Goal: Task Accomplishment & Management: Manage account settings

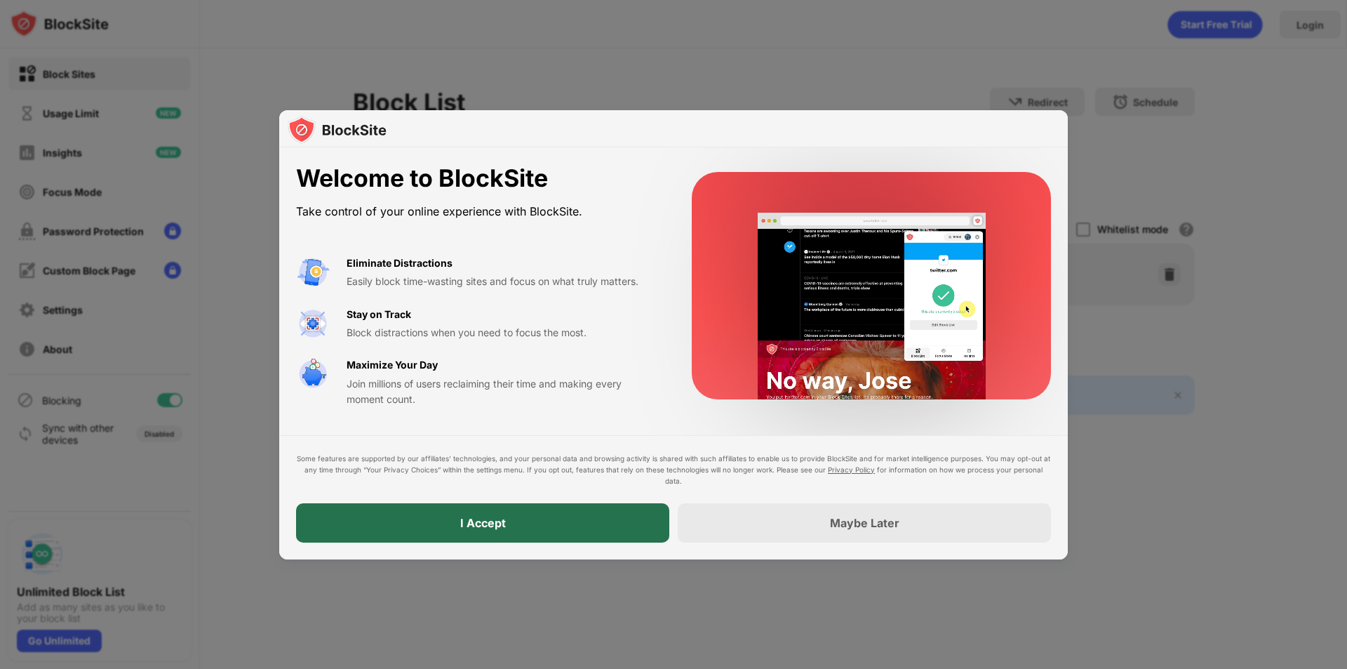
click at [540, 519] on div "I Accept" at bounding box center [482, 522] width 373 height 39
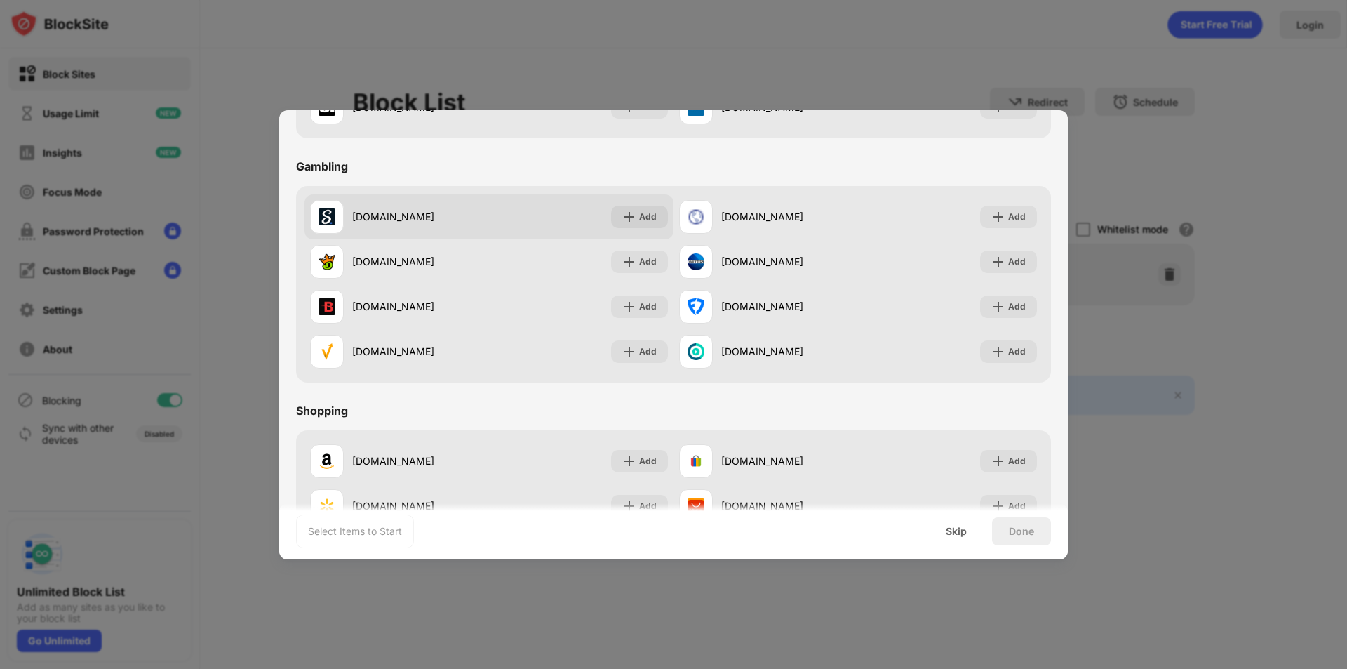
scroll to position [1471, 0]
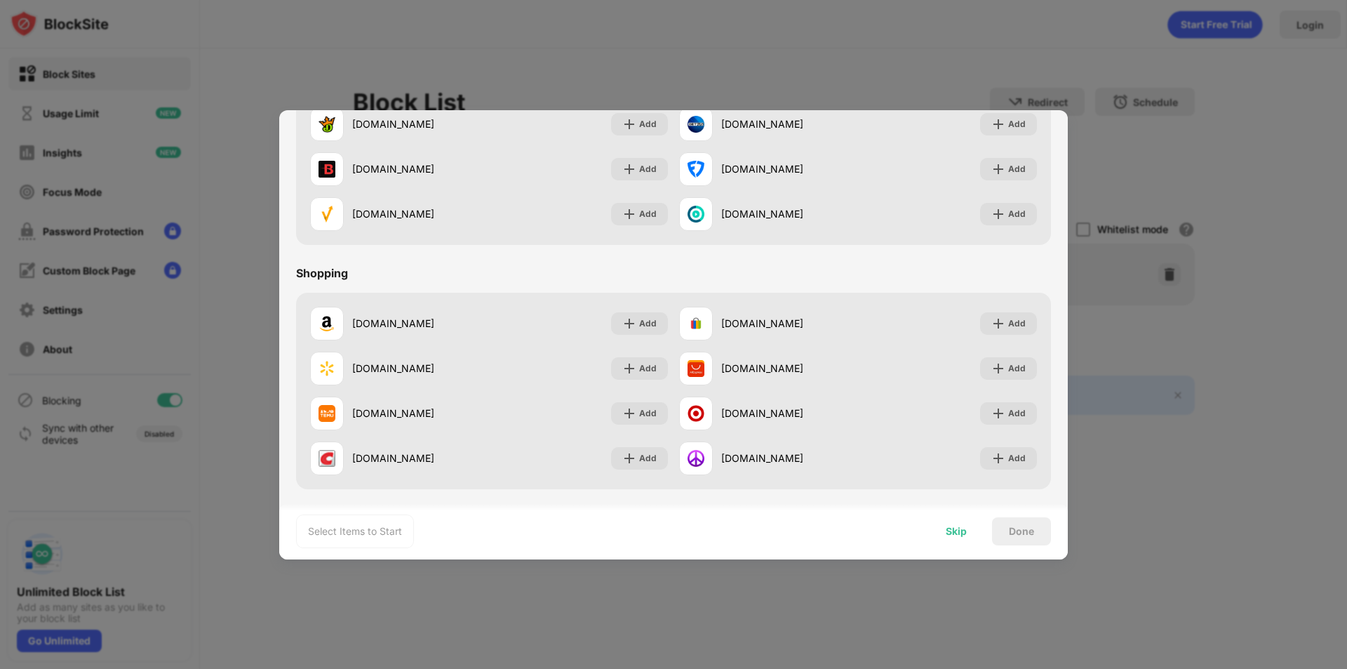
click at [961, 531] on div "Skip" at bounding box center [956, 531] width 21 height 11
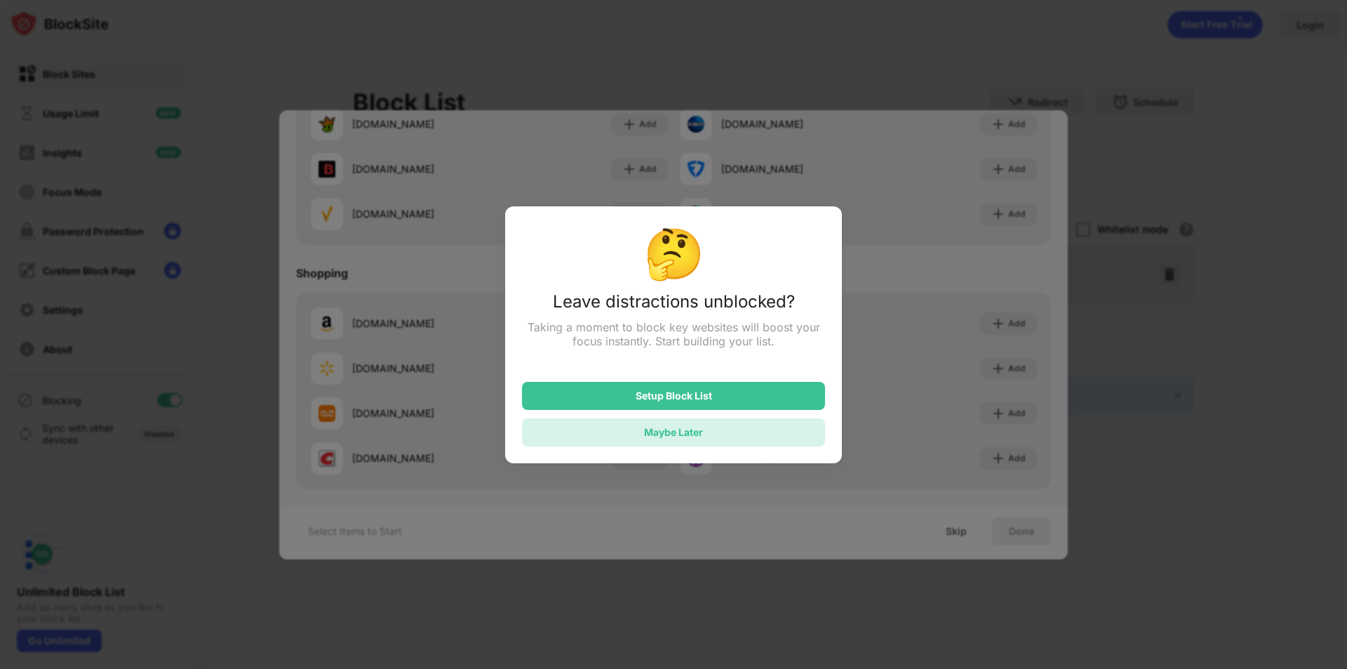
click at [682, 433] on div "Maybe Later" at bounding box center [673, 432] width 59 height 12
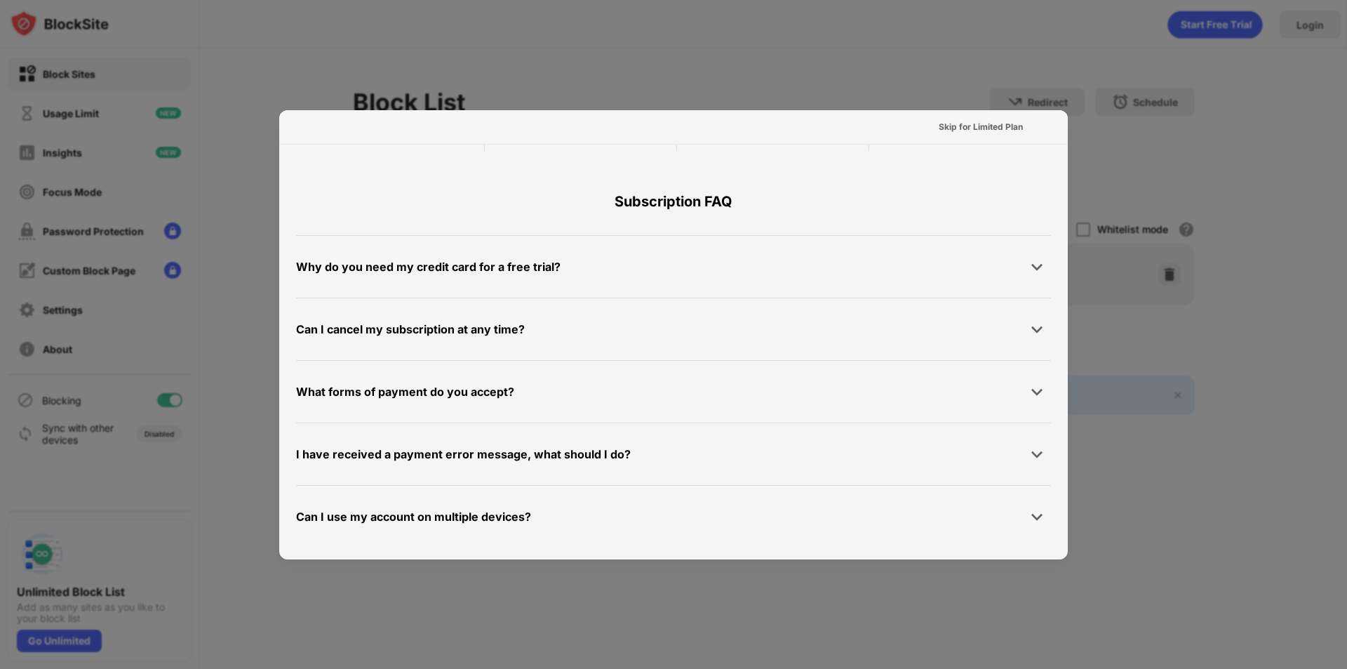
scroll to position [684, 0]
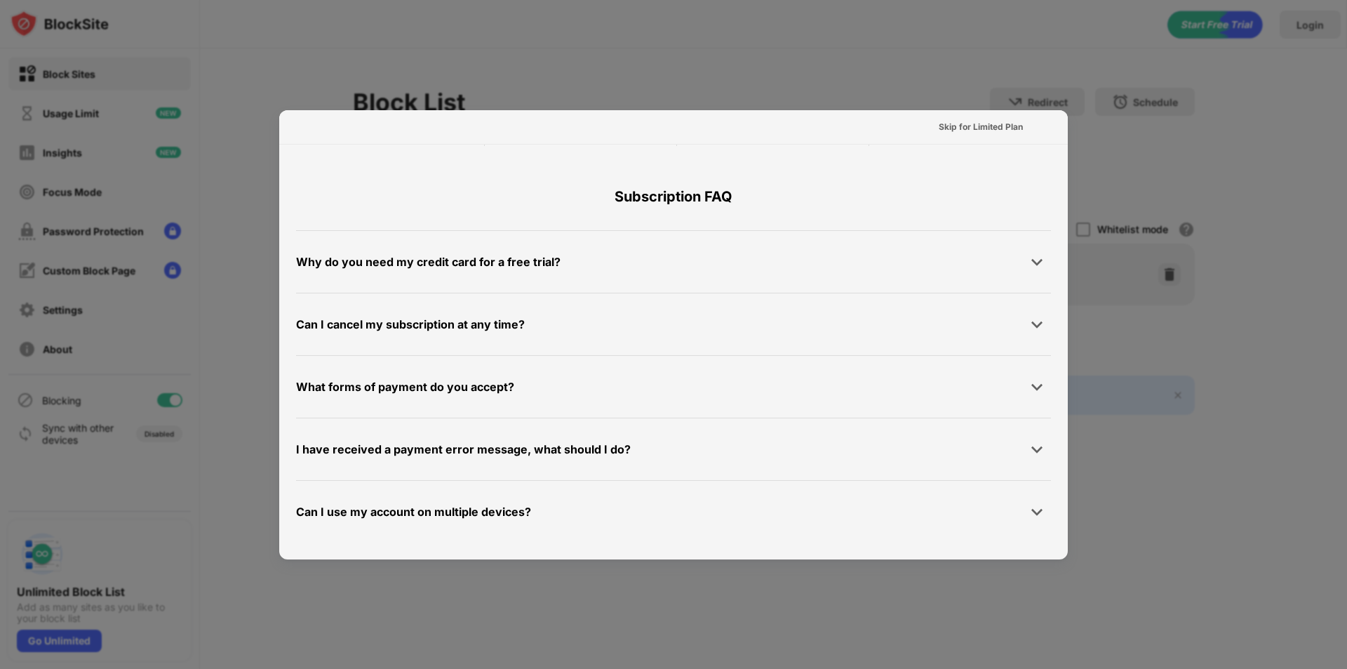
click at [947, 62] on div at bounding box center [673, 334] width 1347 height 669
drag, startPoint x: 1171, startPoint y: 521, endPoint x: 1086, endPoint y: 606, distance: 120.1
click at [1086, 606] on div at bounding box center [673, 334] width 1347 height 669
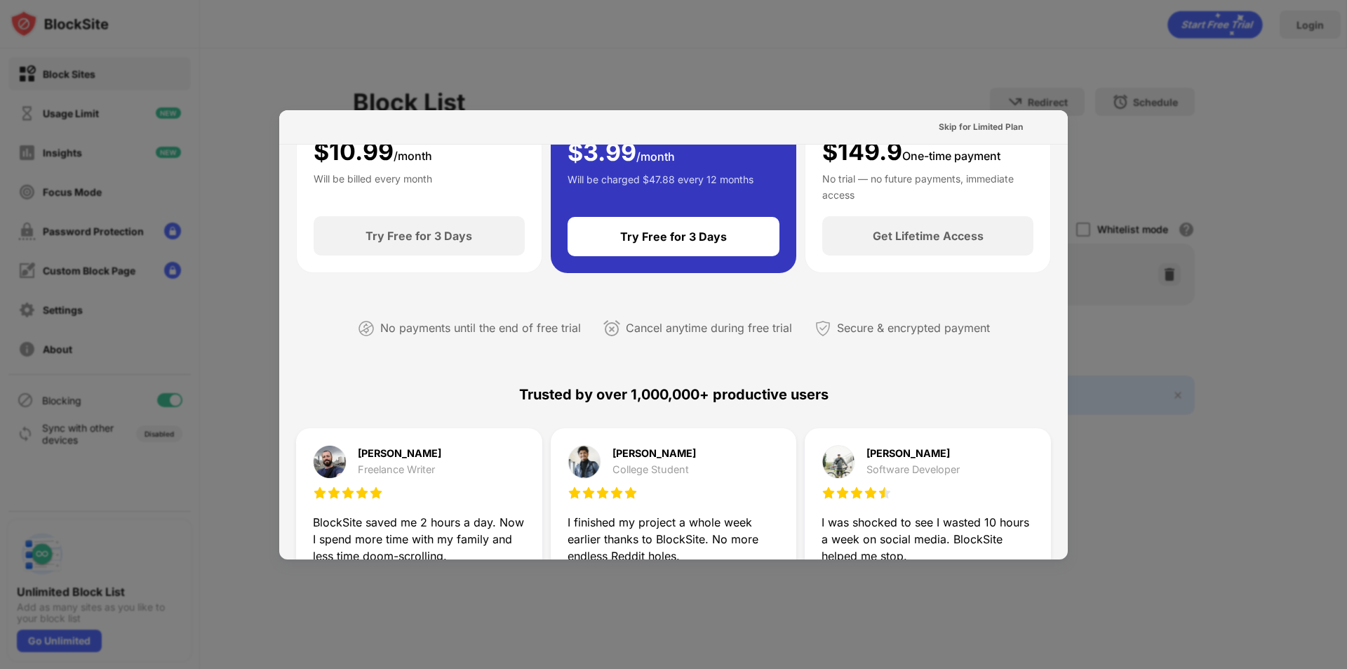
scroll to position [0, 0]
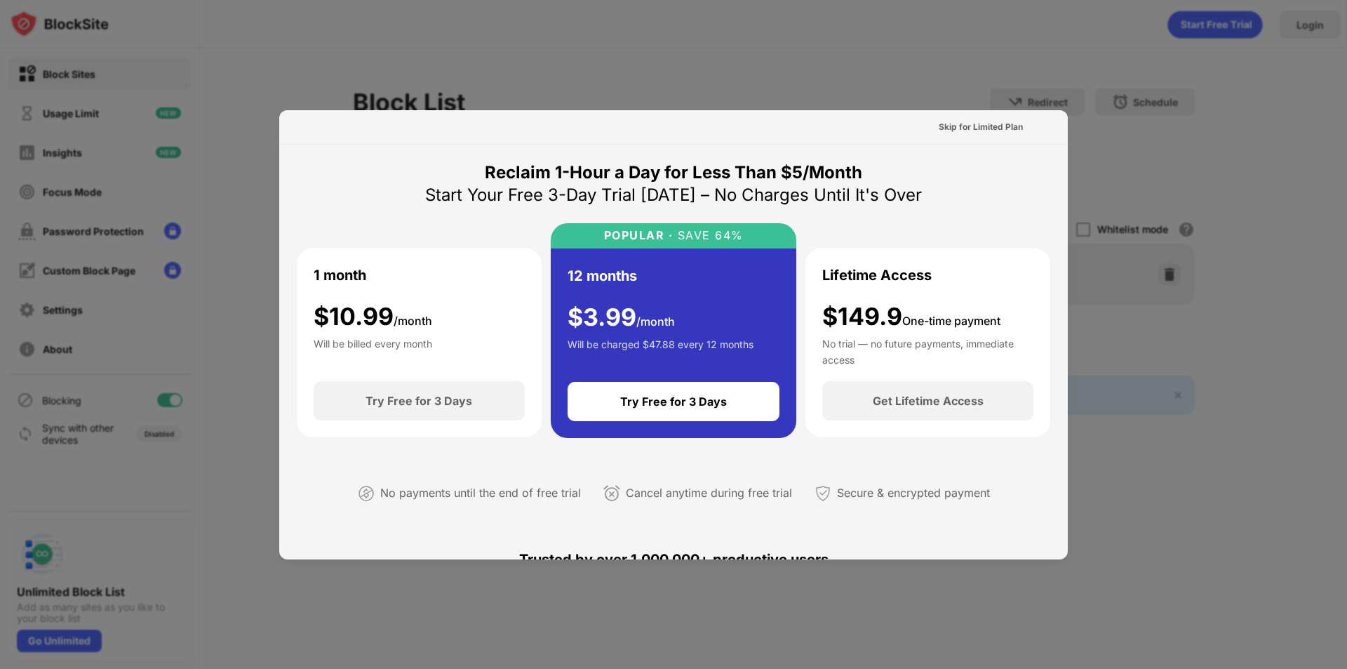
click at [910, 34] on div at bounding box center [673, 334] width 1347 height 669
click at [957, 54] on div at bounding box center [673, 334] width 1347 height 669
